Goal: Task Accomplishment & Management: Complete application form

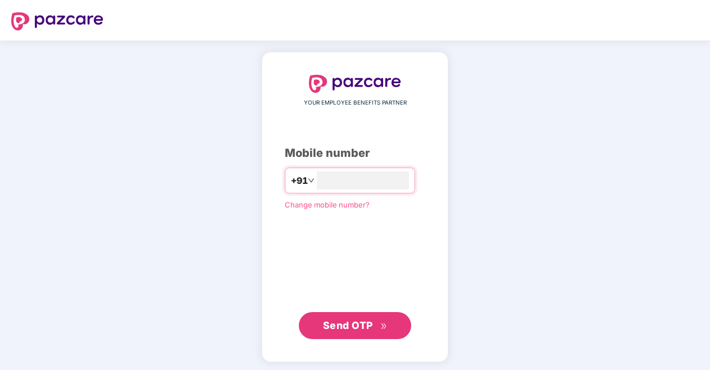
type input "**********"
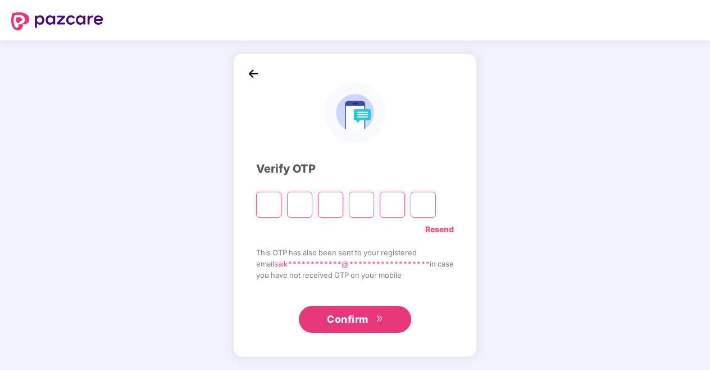
type input "*"
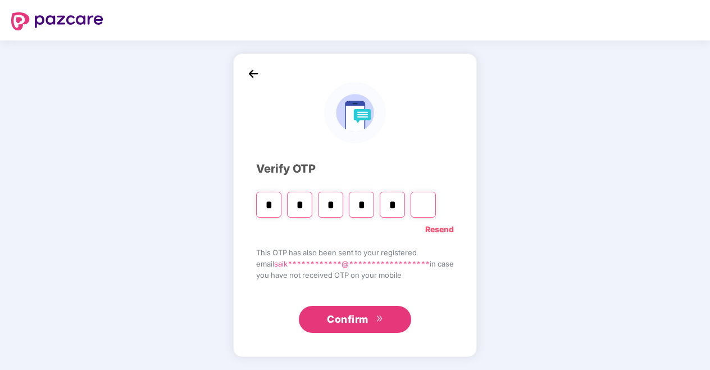
type input "*"
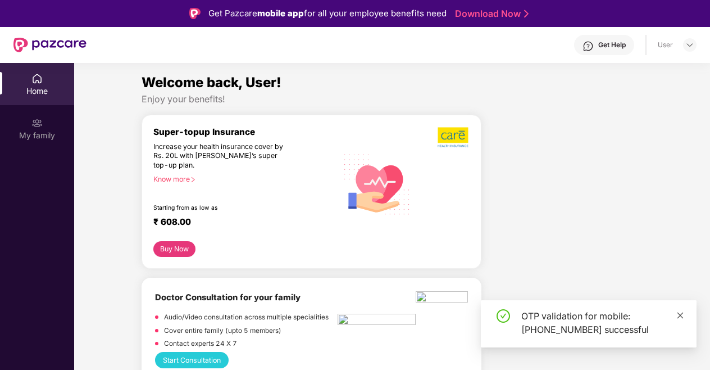
click at [681, 314] on icon "close" at bounding box center [680, 315] width 8 height 8
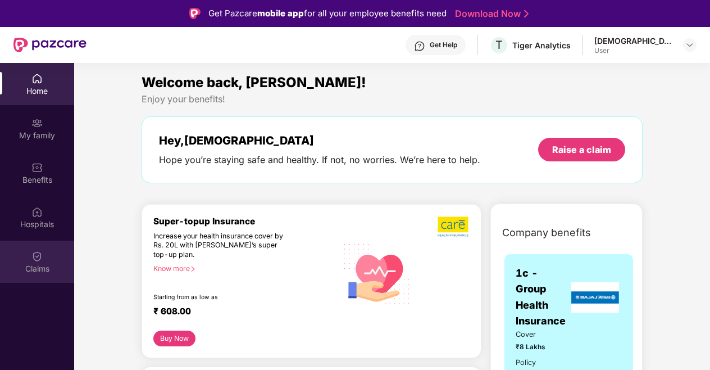
click at [31, 259] on img at bounding box center [36, 255] width 11 height 11
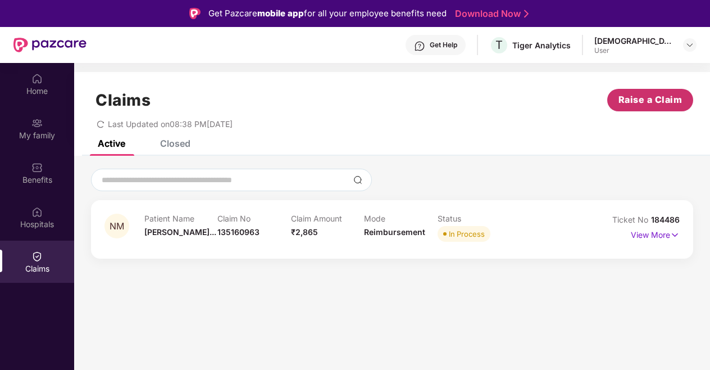
click at [632, 98] on span "Raise a Claim" at bounding box center [650, 100] width 64 height 14
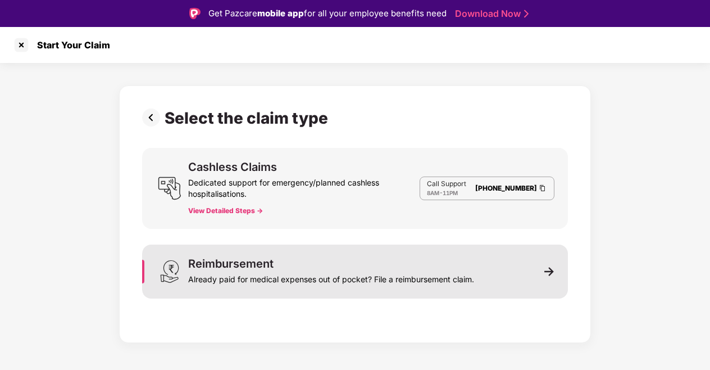
click at [455, 280] on div "Already paid for medical expenses out of pocket? File a reimbursement claim." at bounding box center [331, 277] width 286 height 16
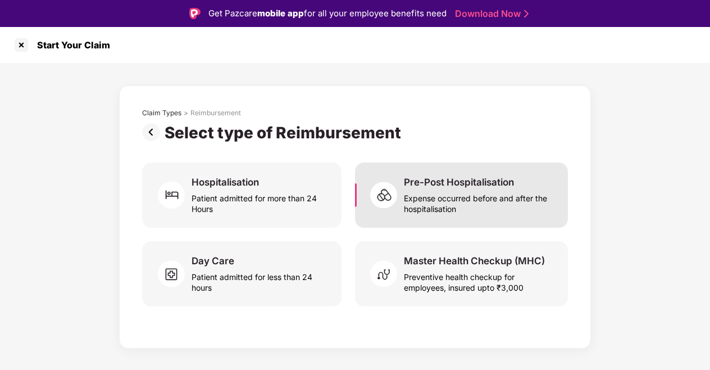
click at [471, 205] on div "Expense occurred before and after the hospitalisation" at bounding box center [479, 201] width 150 height 26
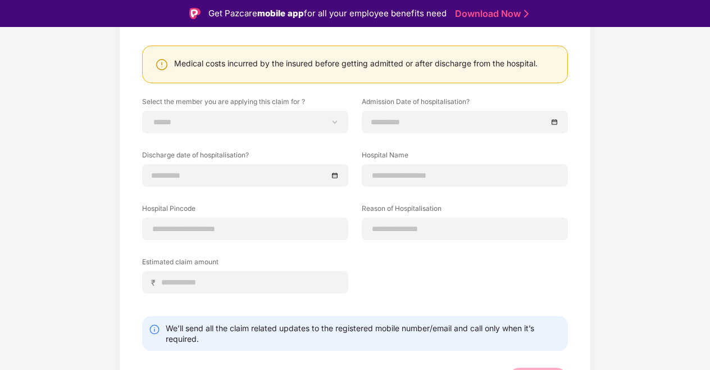
scroll to position [117, 0]
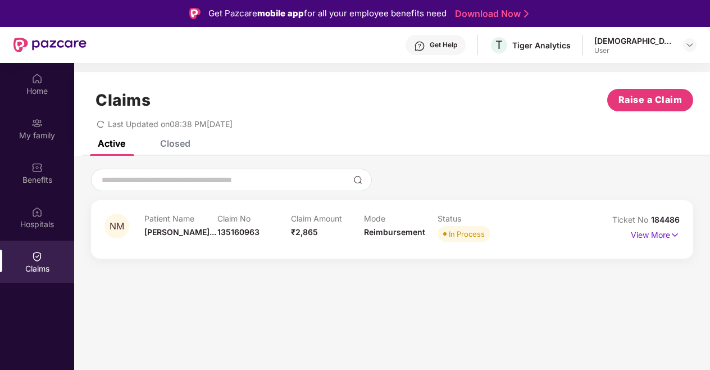
click at [169, 142] on div "Closed" at bounding box center [175, 143] width 30 height 11
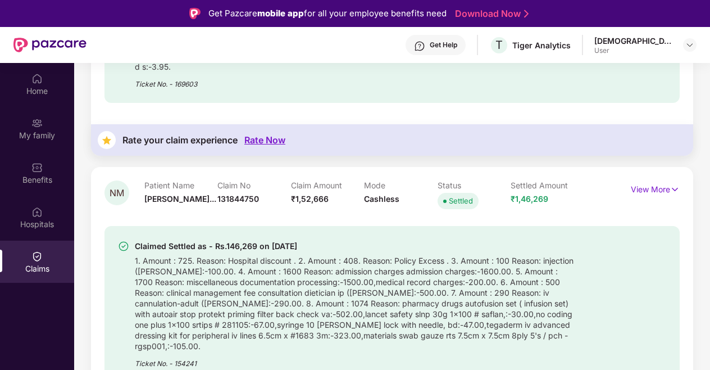
scroll to position [346, 0]
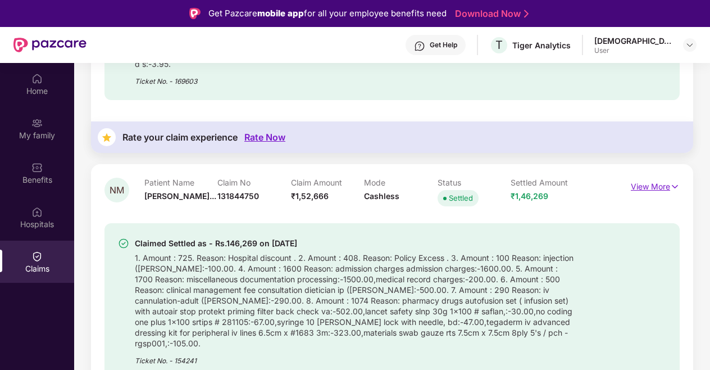
click at [654, 188] on p "View More" at bounding box center [655, 184] width 49 height 15
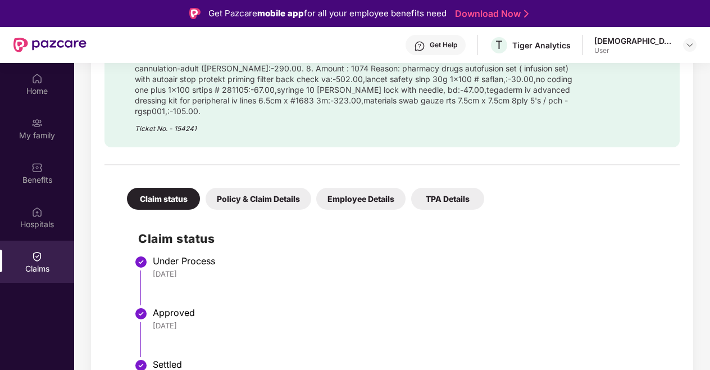
scroll to position [686, 0]
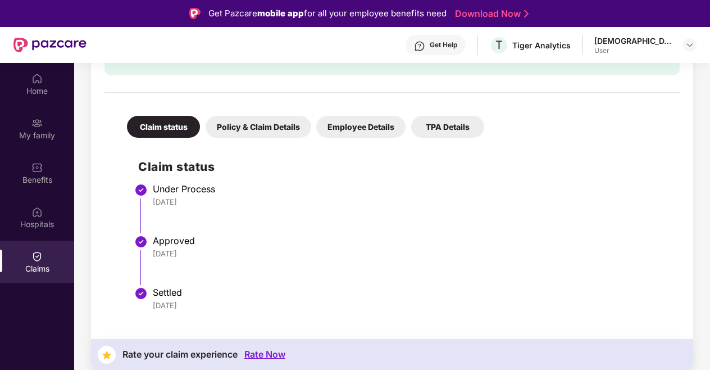
click at [263, 116] on div "Policy & Claim Details" at bounding box center [259, 127] width 106 height 22
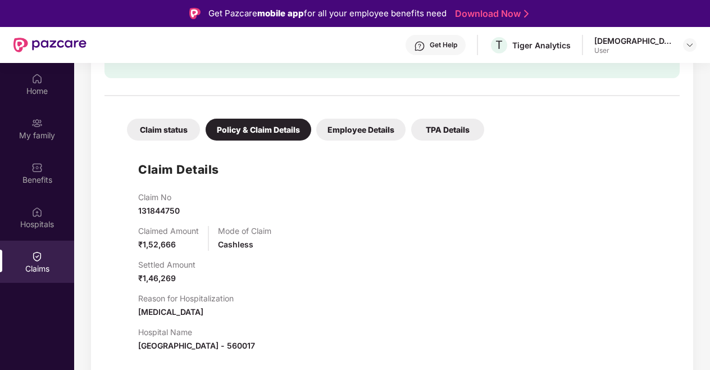
scroll to position [682, 0]
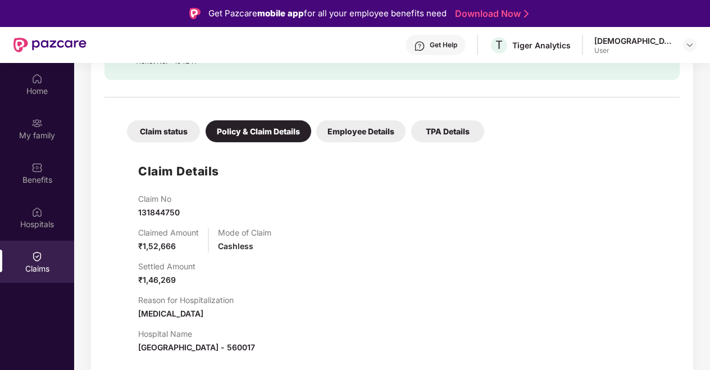
click at [337, 126] on div "Employee Details" at bounding box center [360, 131] width 89 height 22
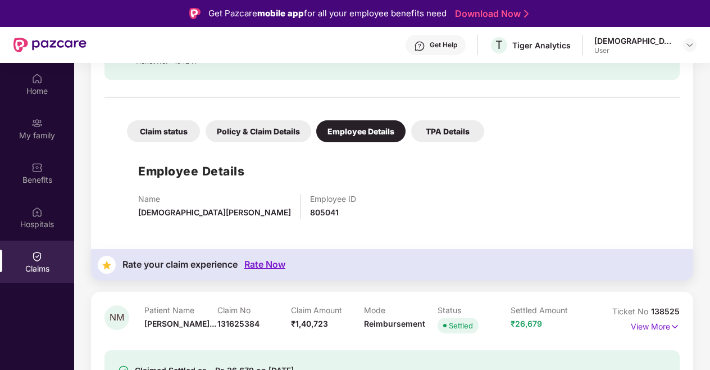
click at [413, 120] on div "TPA Details" at bounding box center [447, 131] width 73 height 22
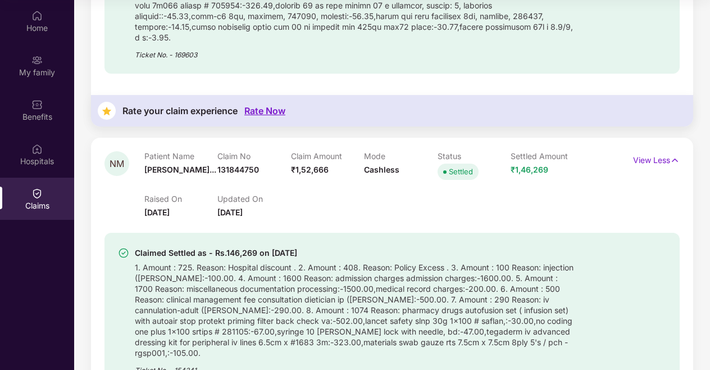
scroll to position [309, 0]
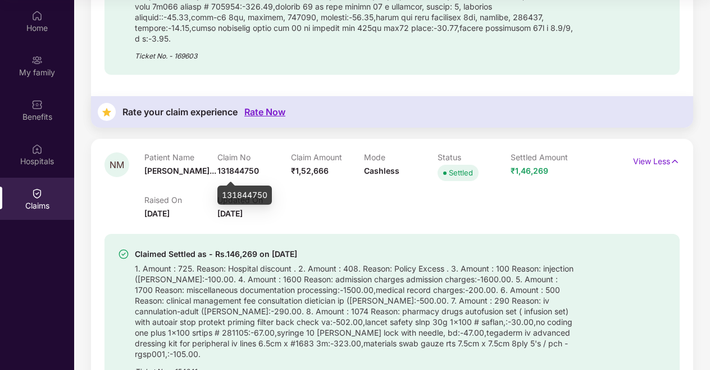
click at [248, 172] on span "131844750" at bounding box center [238, 171] width 42 height 10
copy span "131844750"
